Goal: Task Accomplishment & Management: Manage account settings

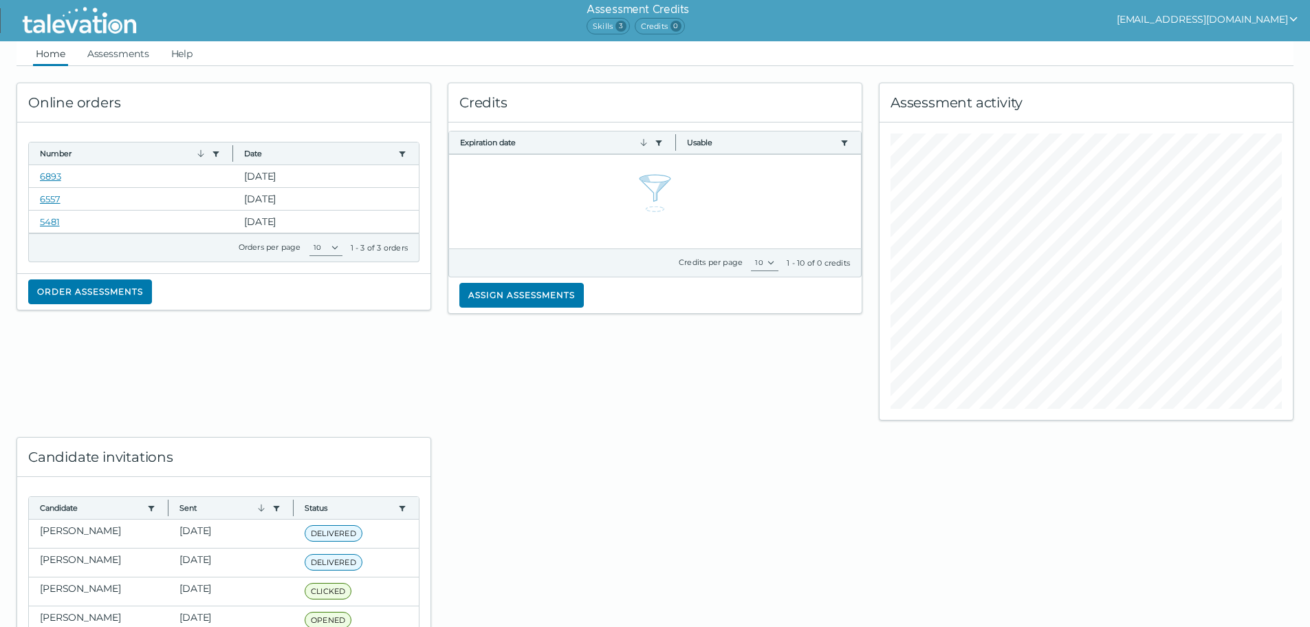
click at [1292, 18] on icon "show user actions" at bounding box center [1293, 19] width 11 height 11
click at [1264, 43] on div "Sign out" at bounding box center [1240, 46] width 81 height 17
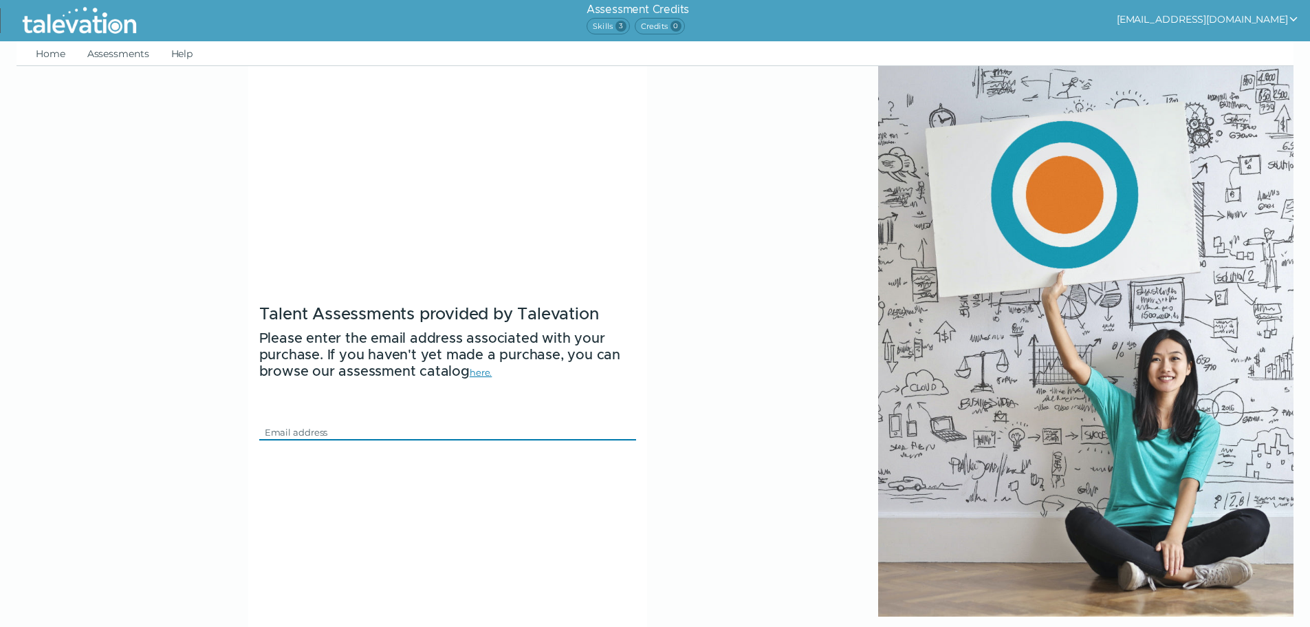
click at [321, 427] on input "Email" at bounding box center [439, 432] width 360 height 17
type input "[EMAIL_ADDRESS][DOMAIN_NAME]"
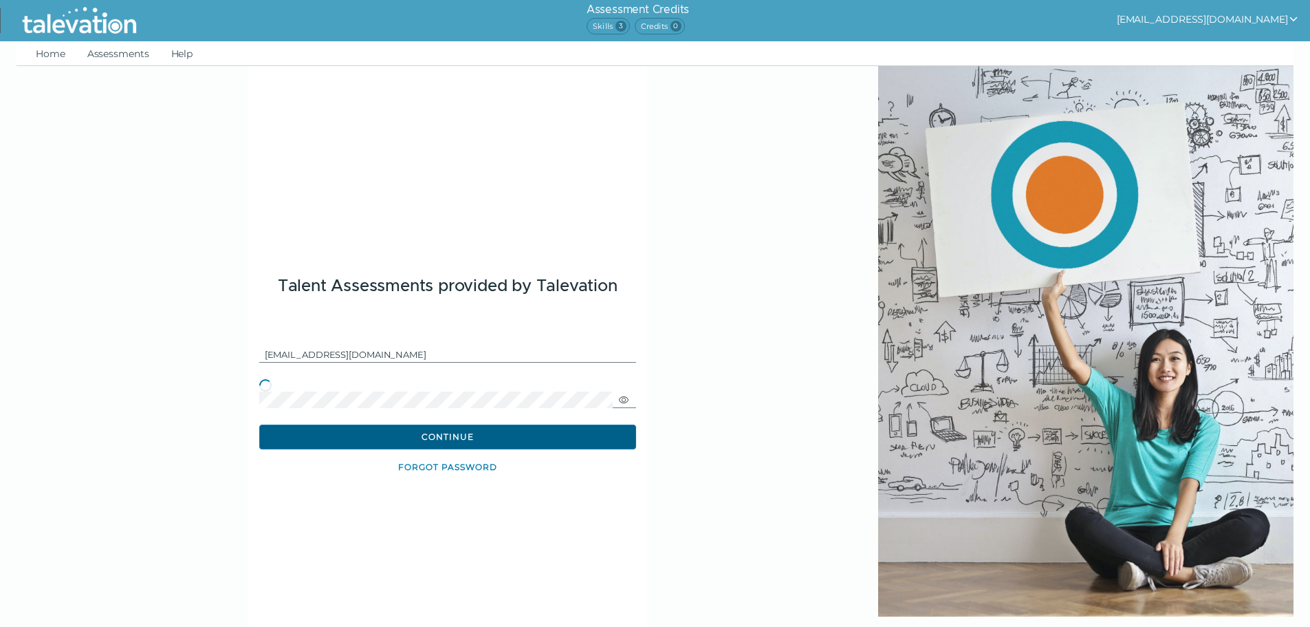
click at [417, 431] on button "Continue" at bounding box center [447, 436] width 377 height 25
